Goal: Task Accomplishment & Management: Complete application form

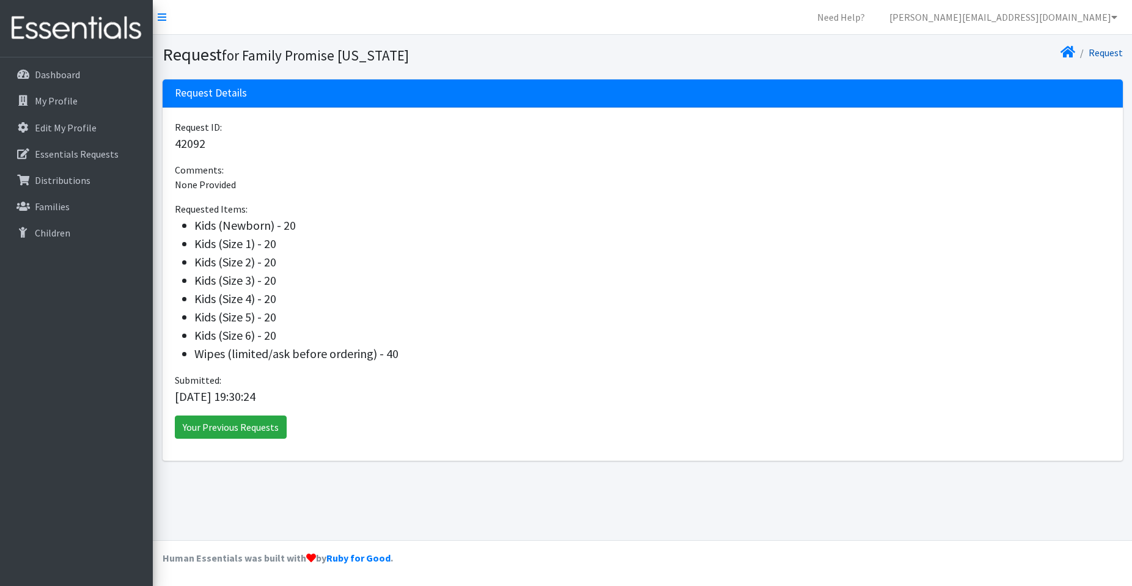
click at [1098, 53] on link "Request" at bounding box center [1105, 52] width 34 height 12
click at [1099, 53] on link "Request" at bounding box center [1105, 52] width 34 height 12
click at [240, 428] on link "Your Previous Requests" at bounding box center [231, 427] width 112 height 23
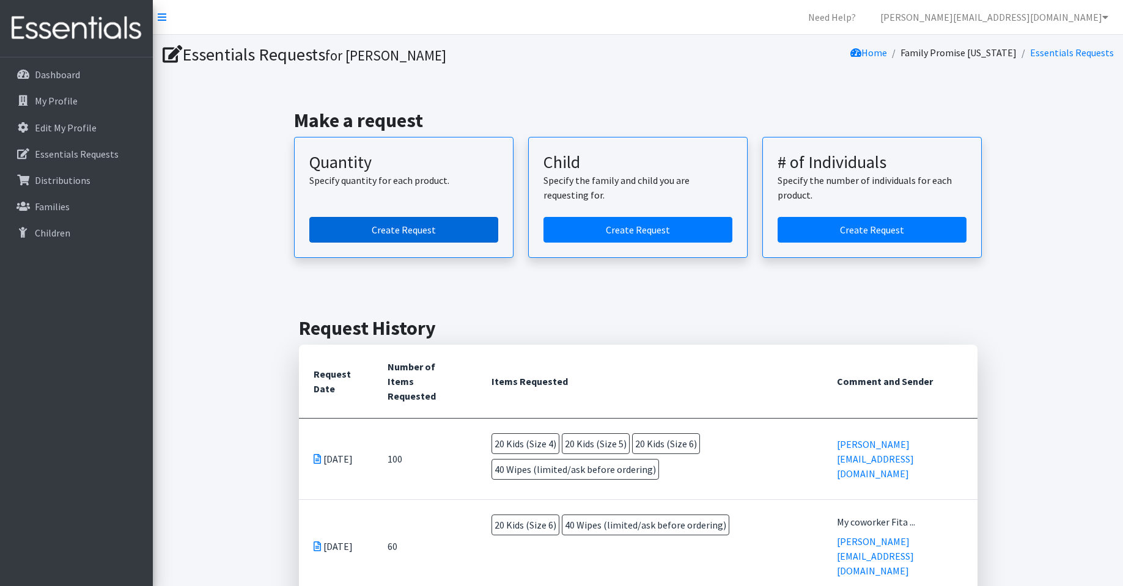
click at [444, 233] on link "Create Request" at bounding box center [403, 230] width 189 height 26
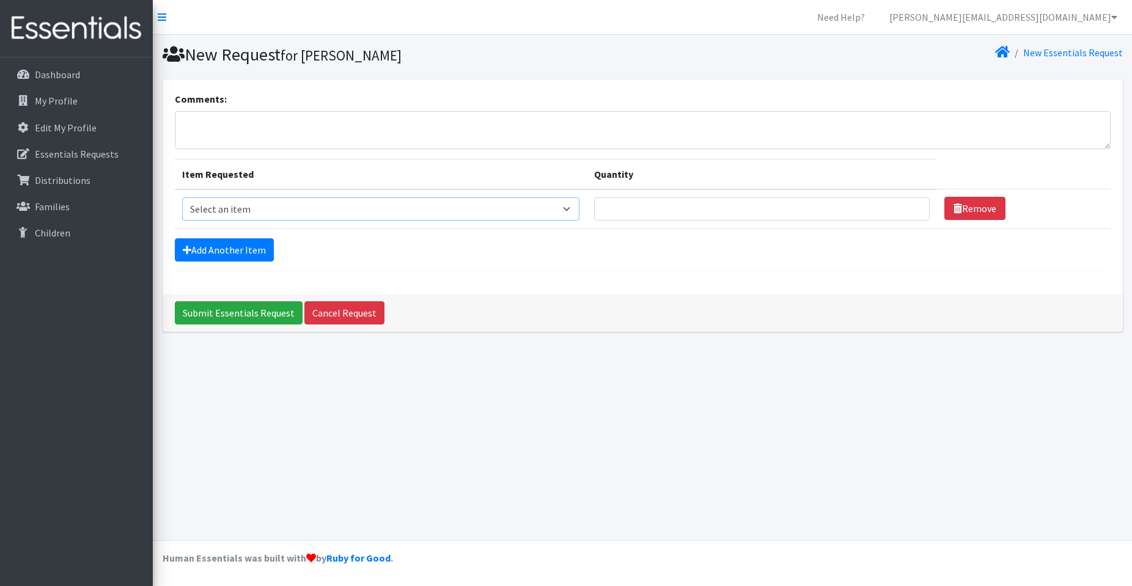
click at [579, 214] on select "Select an item Kids (Newborn) Kids (Preemie)** Limited Kids (Size 1) Kids (Size…" at bounding box center [380, 208] width 397 height 23
select select "1833"
click at [182, 197] on select "Select an item Kids (Newborn) Kids (Preemie)** Limited Kids (Size 1) Kids (Size…" at bounding box center [380, 208] width 397 height 23
click at [787, 216] on input "Quantity" at bounding box center [762, 208] width 336 height 23
type input "40"
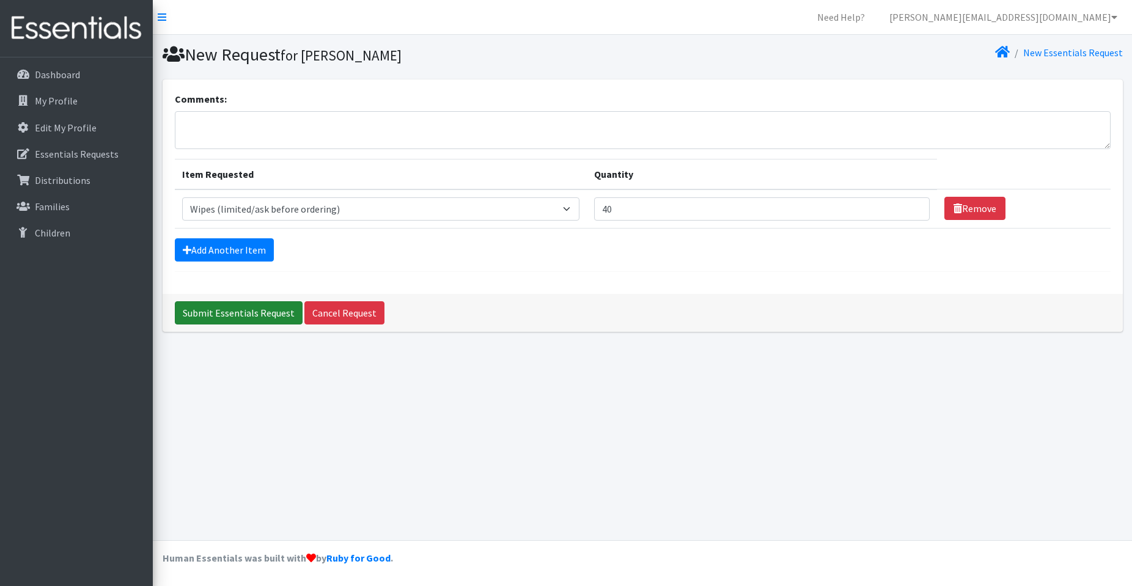
click at [260, 315] on input "Submit Essentials Request" at bounding box center [239, 312] width 128 height 23
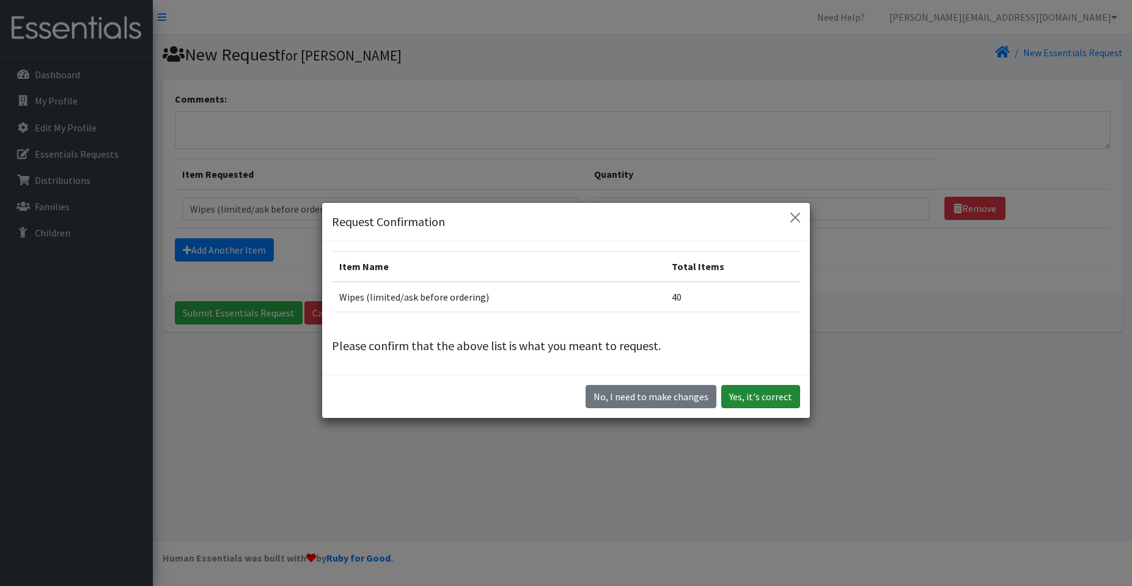
click at [762, 403] on button "Yes, it's correct" at bounding box center [760, 396] width 79 height 23
